Goal: Task Accomplishment & Management: Use online tool/utility

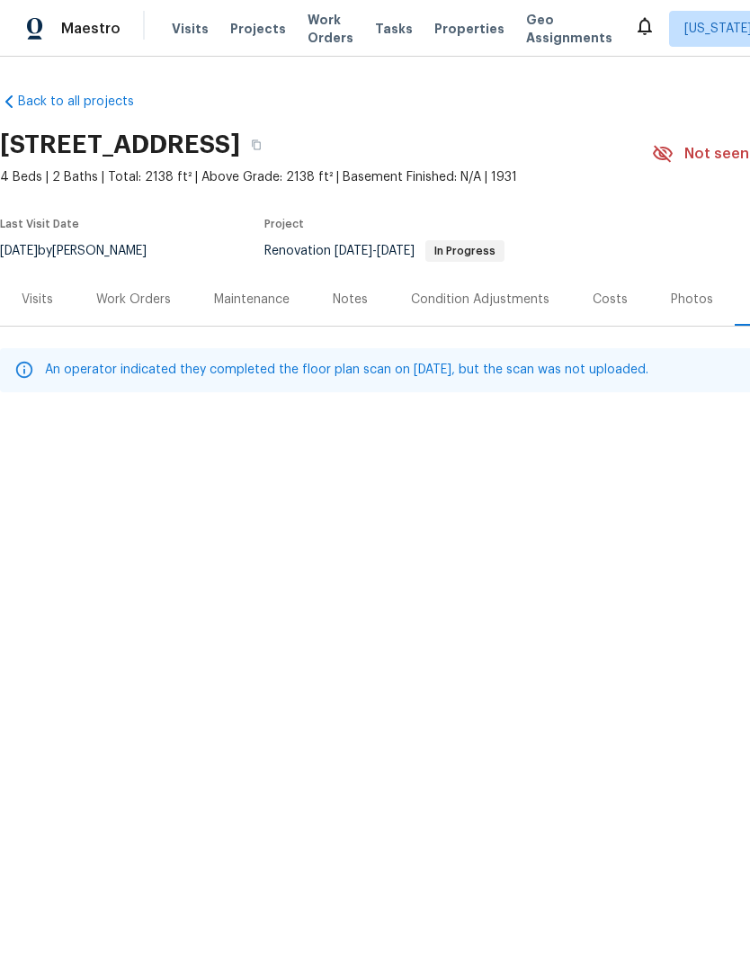
click at [475, 22] on span "Properties" at bounding box center [469, 29] width 70 height 18
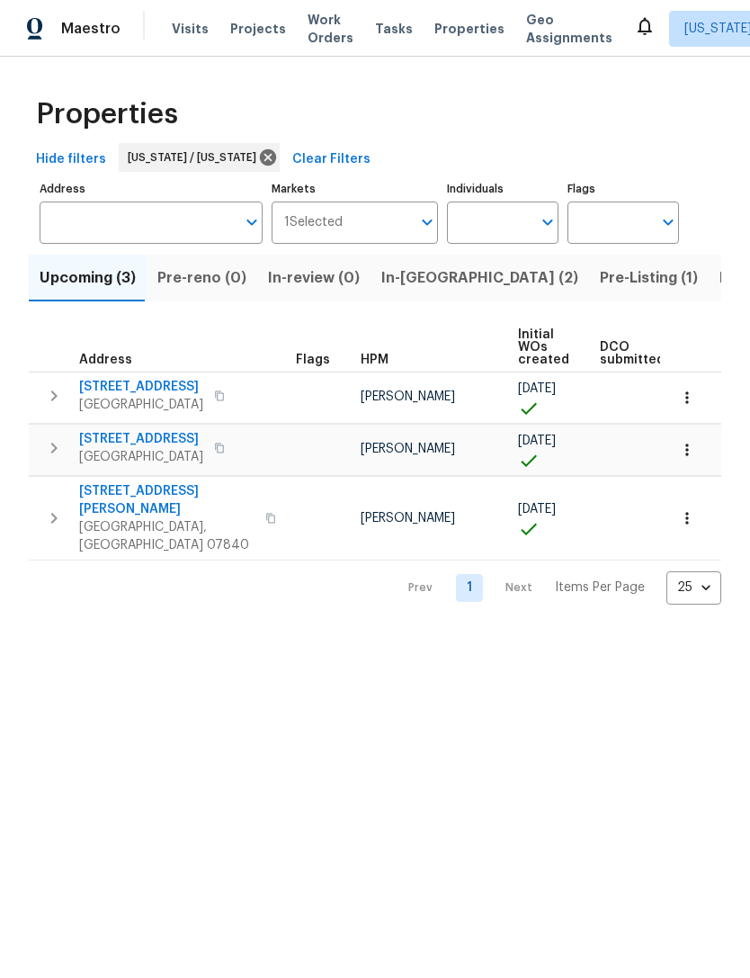
click at [720, 283] on span "Listed (20)" at bounding box center [759, 277] width 78 height 25
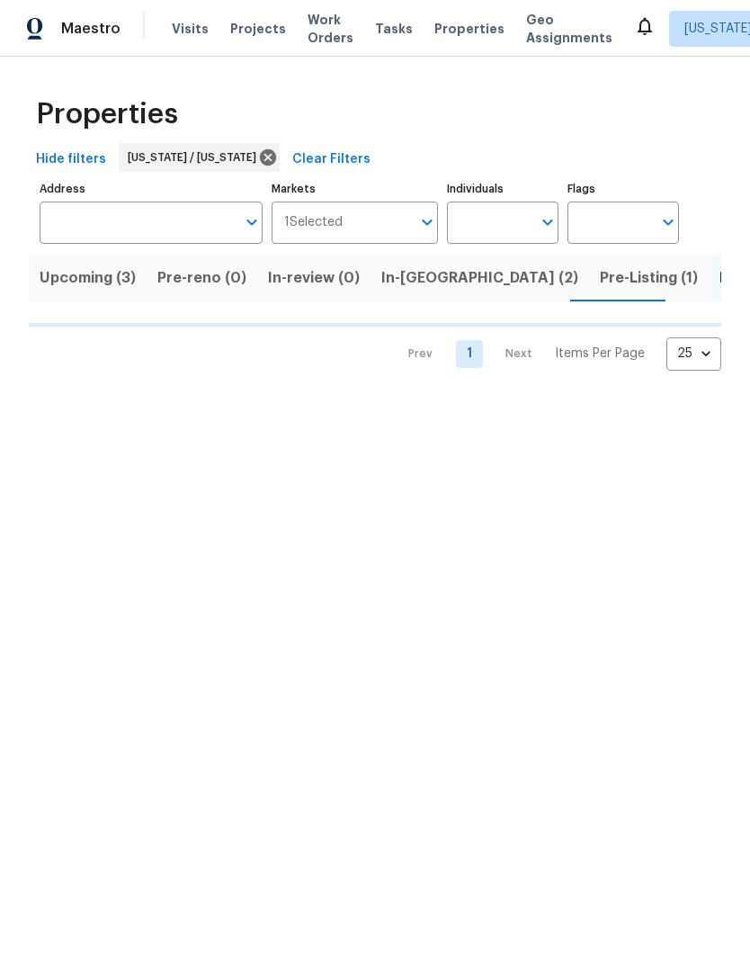
click at [600, 282] on span "Pre-Listing (1)" at bounding box center [649, 277] width 98 height 25
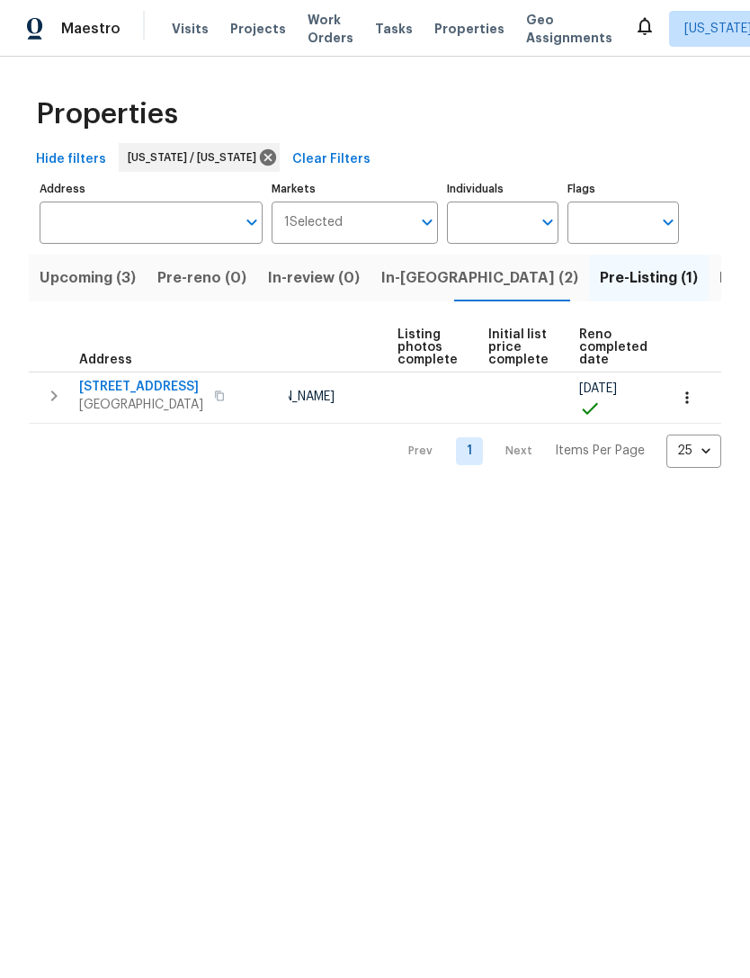
scroll to position [0, 120]
click at [720, 279] on span "Listed (20)" at bounding box center [759, 277] width 78 height 25
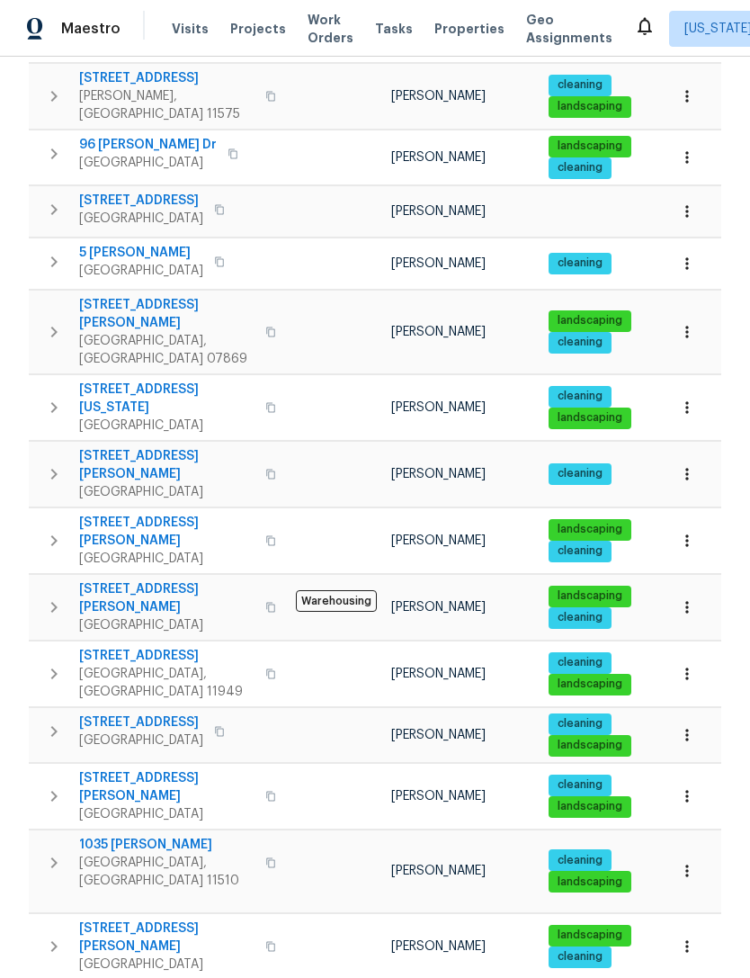
scroll to position [511, 0]
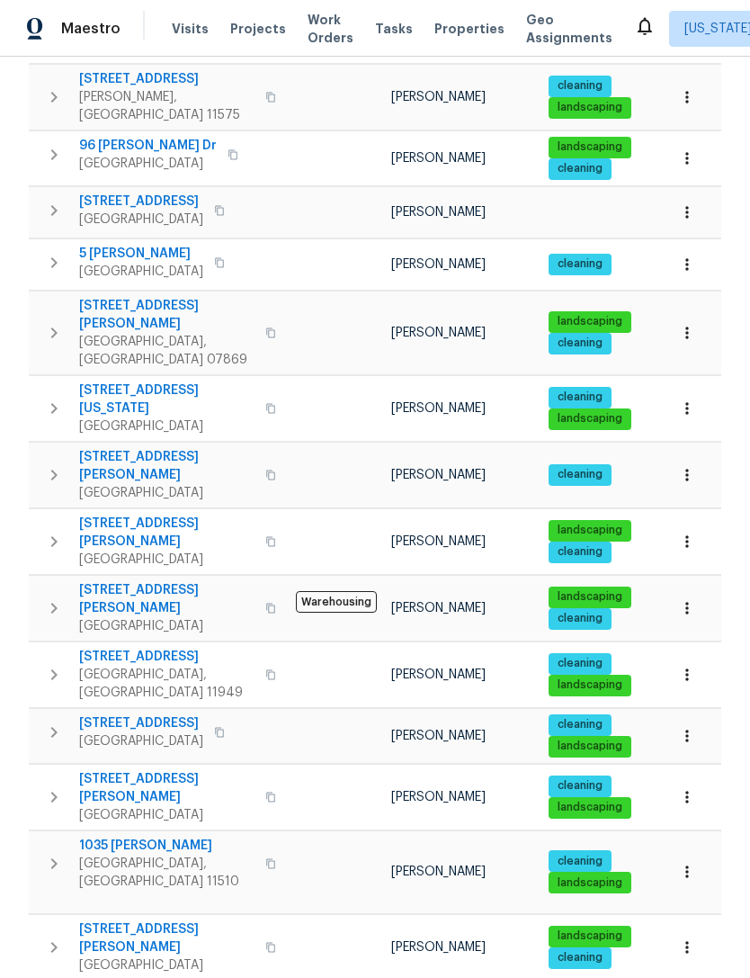
click at [695, 938] on icon "button" at bounding box center [687, 947] width 18 height 18
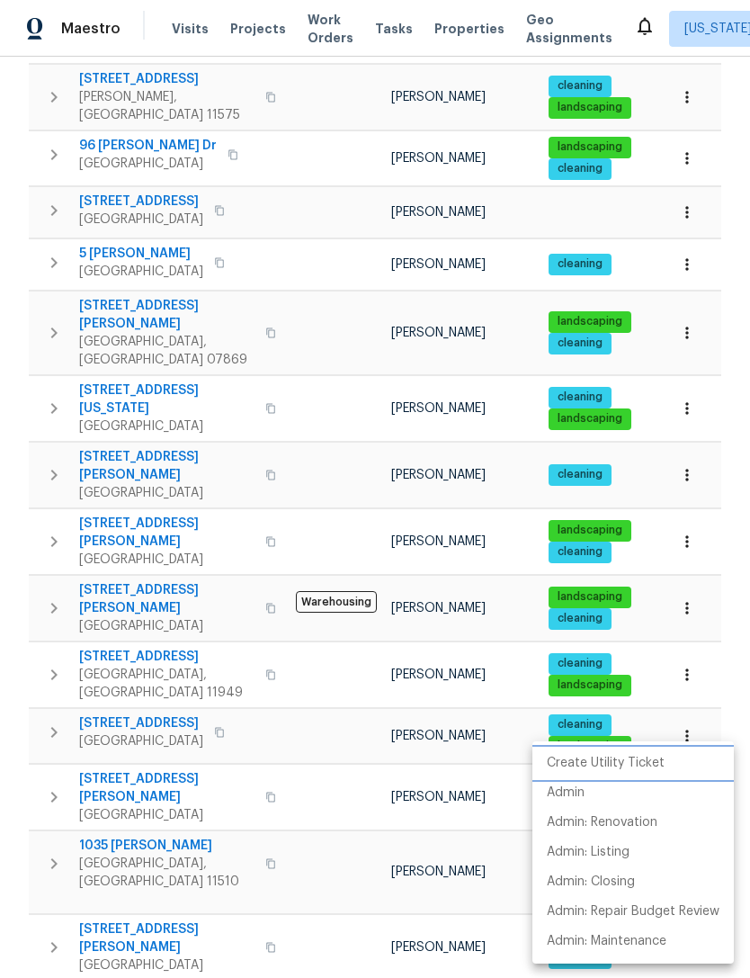
click at [655, 757] on p "Create Utility Ticket" at bounding box center [606, 763] width 118 height 19
click at [223, 763] on div at bounding box center [375, 489] width 750 height 978
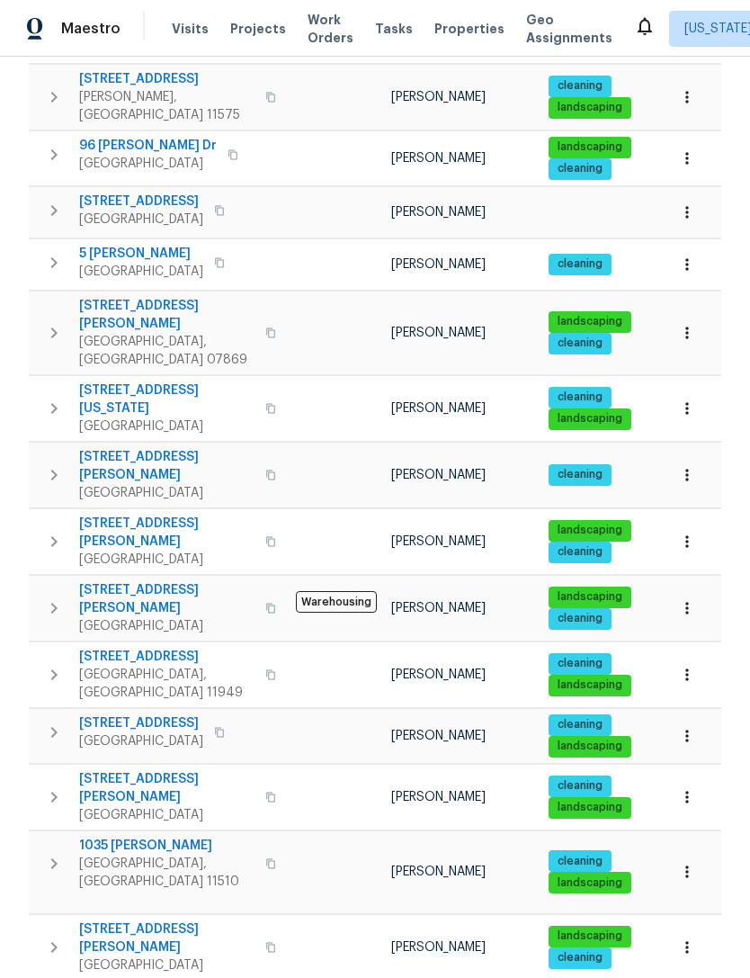
click at [266, 942] on icon "button" at bounding box center [270, 947] width 9 height 10
